Goal: Task Accomplishment & Management: Manage account settings

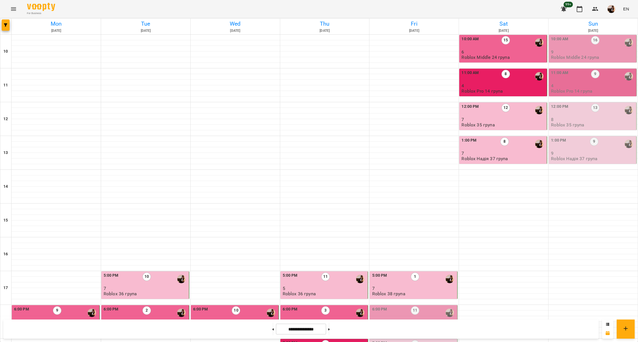
click at [585, 39] on div "10:00 AM 16" at bounding box center [593, 42] width 84 height 13
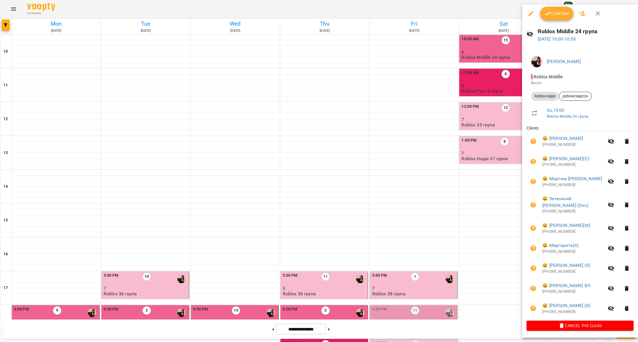
click at [561, 13] on span "Confirm" at bounding box center [557, 13] width 24 height 7
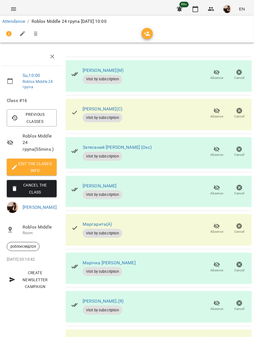
scroll to position [41, 0]
click at [213, 108] on icon "button" at bounding box center [216, 110] width 6 height 5
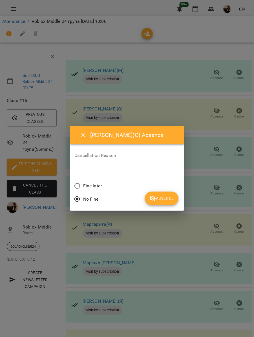
click at [96, 188] on span "Fine later" at bounding box center [92, 185] width 19 height 7
click at [156, 204] on button "Absence" at bounding box center [162, 198] width 34 height 14
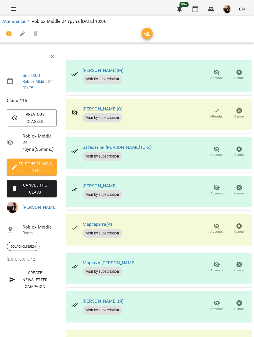
scroll to position [78, 0]
click at [209, 223] on span "Absence" at bounding box center [217, 228] width 16 height 11
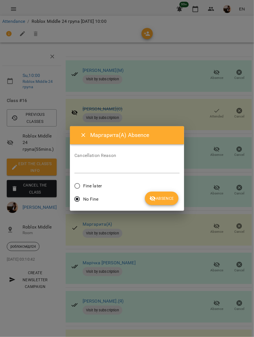
click at [99, 190] on label "Fine later" at bounding box center [86, 186] width 30 height 12
click at [152, 195] on button "Absence" at bounding box center [162, 198] width 34 height 14
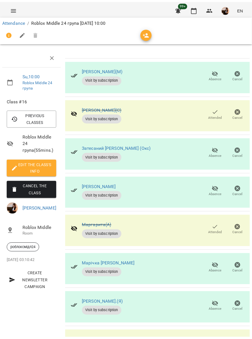
scroll to position [76, 0]
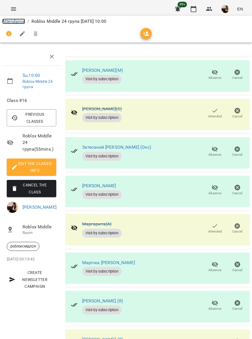
click at [18, 20] on link "Attendance" at bounding box center [13, 21] width 23 height 5
